Goal: Information Seeking & Learning: Learn about a topic

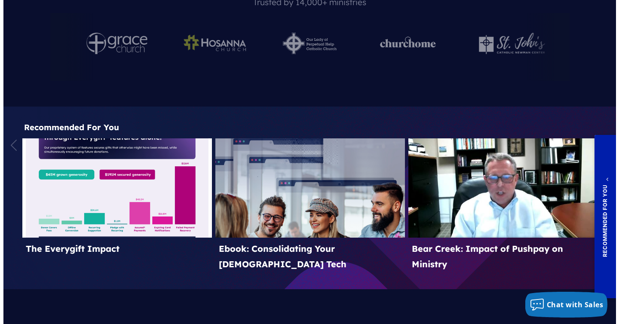
scroll to position [3186, 0]
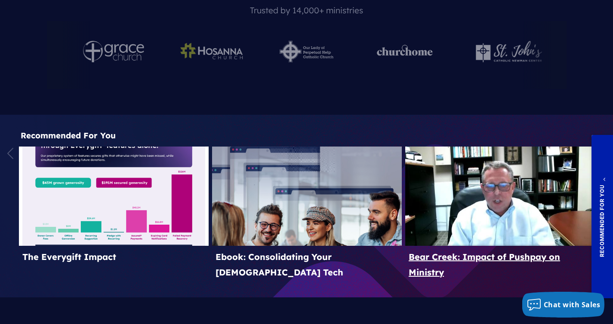
click at [508, 147] on div at bounding box center [500, 196] width 190 height 99
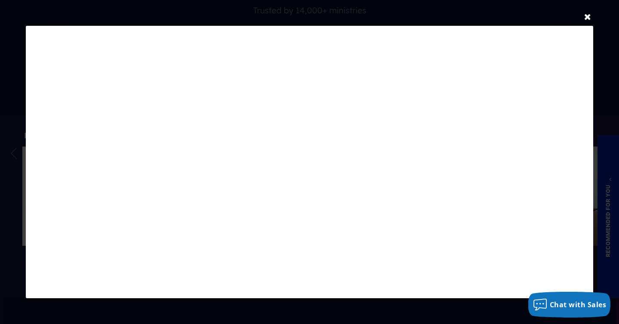
scroll to position [0, 0]
click at [587, 18] on button "close" at bounding box center [588, 16] width 7 height 9
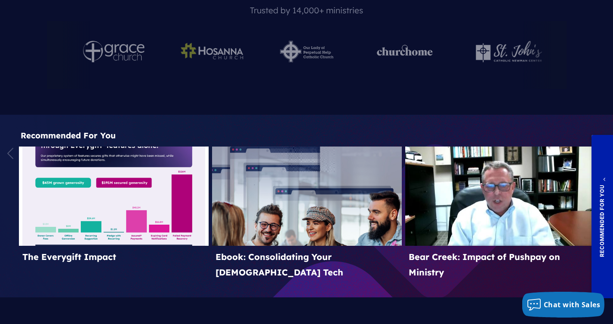
click at [598, 147] on icon "Next" at bounding box center [599, 154] width 14 height 14
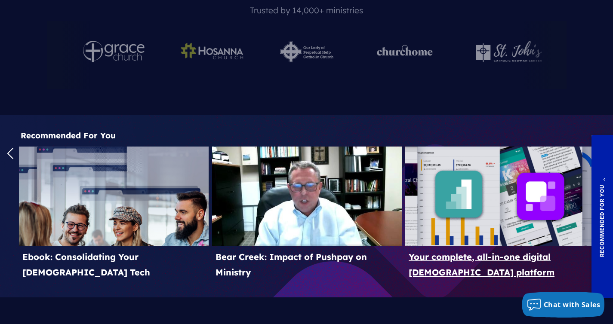
click at [439, 147] on div at bounding box center [500, 196] width 190 height 99
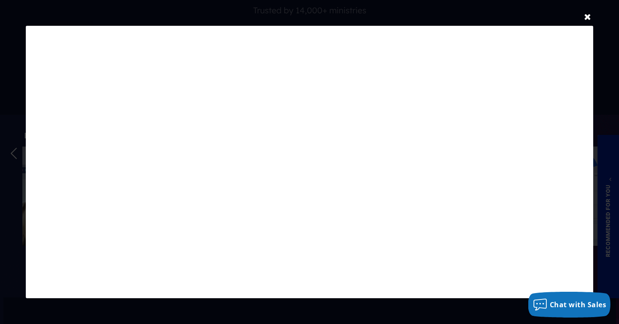
click at [589, 16] on button "close" at bounding box center [588, 16] width 7 height 9
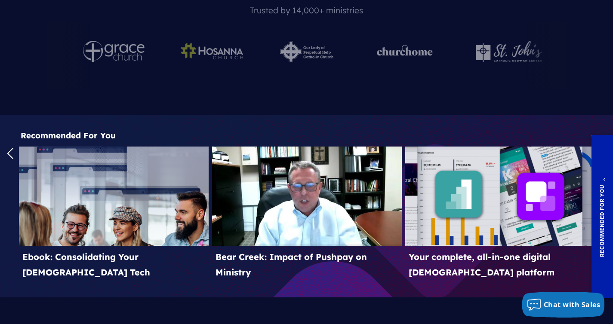
click at [597, 147] on icon "Next" at bounding box center [599, 154] width 14 height 14
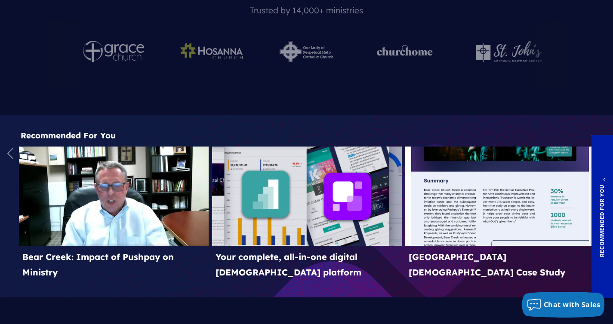
click at [10, 147] on icon "Previous" at bounding box center [10, 154] width 14 height 14
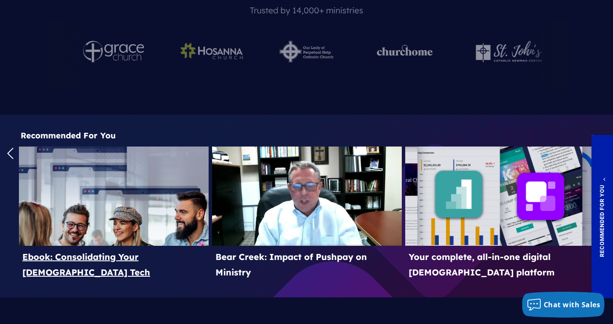
click at [74, 147] on div at bounding box center [114, 196] width 190 height 99
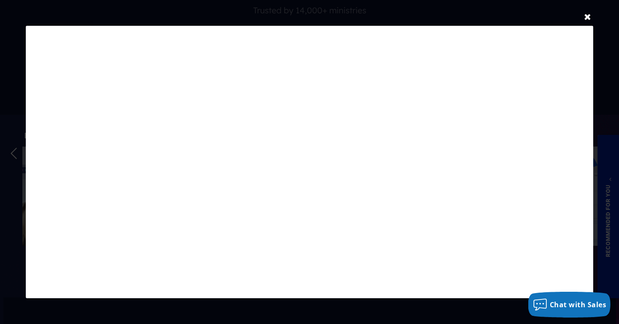
click at [589, 19] on button "close" at bounding box center [588, 16] width 7 height 9
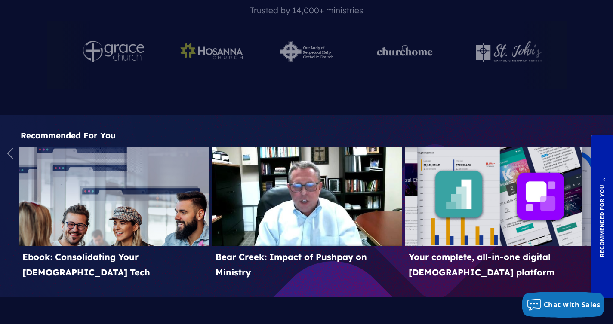
click at [11, 147] on icon "Previous" at bounding box center [10, 154] width 14 height 14
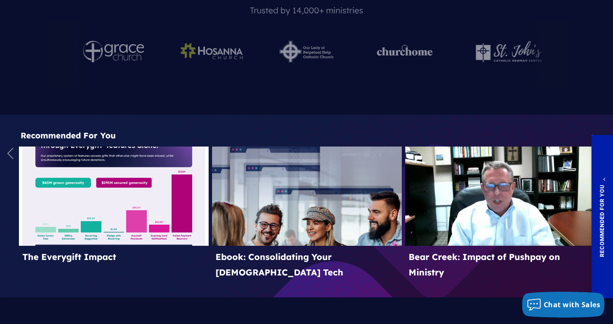
click at [11, 147] on icon "Previous" at bounding box center [10, 154] width 14 height 14
click at [53, 147] on div at bounding box center [114, 196] width 190 height 99
click at [330, 147] on div at bounding box center [307, 196] width 190 height 99
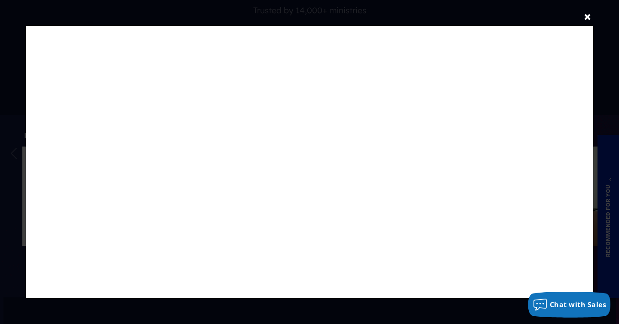
click at [588, 18] on button "close" at bounding box center [588, 16] width 7 height 9
